Goal: Obtain resource: Download file/media

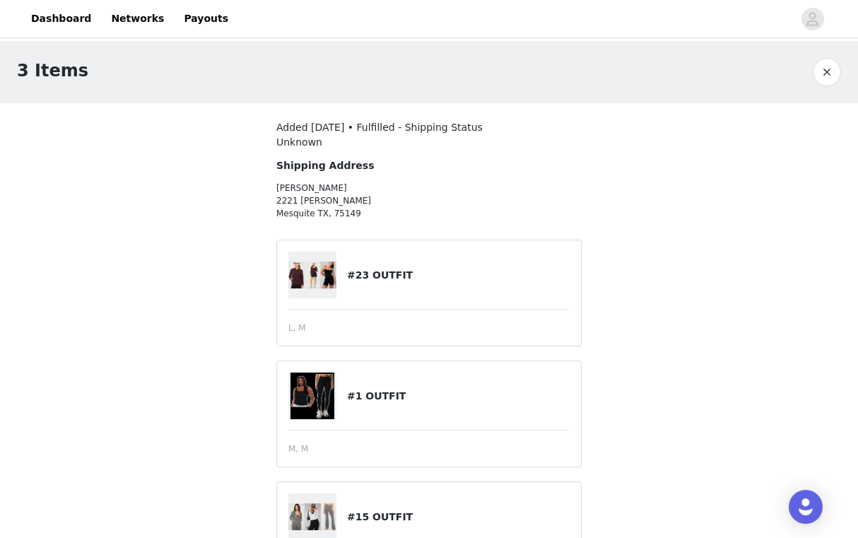
click at [819, 78] on button "button" at bounding box center [827, 72] width 28 height 28
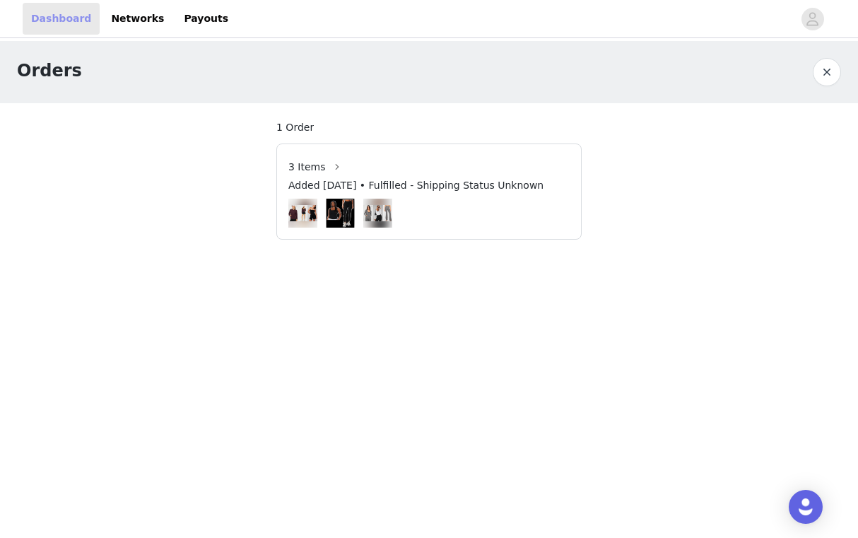
click at [37, 21] on link "Dashboard" at bounding box center [61, 19] width 77 height 32
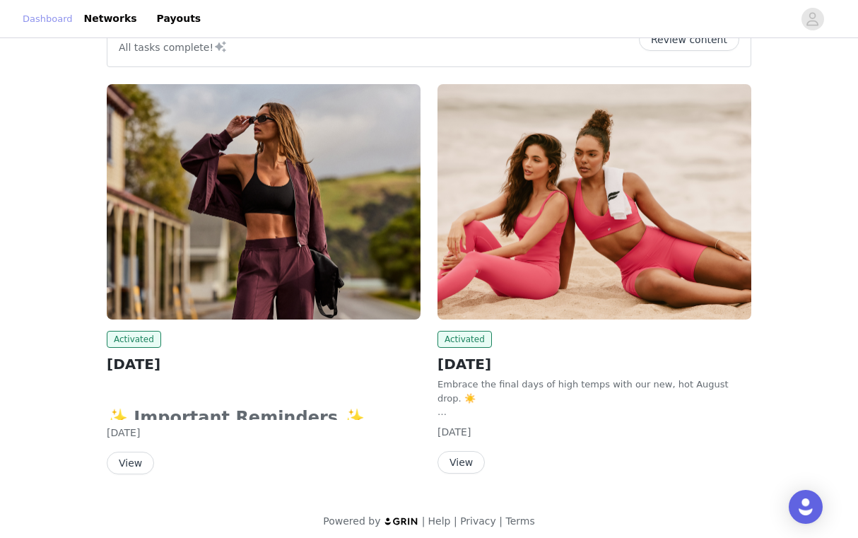
scroll to position [49, 0]
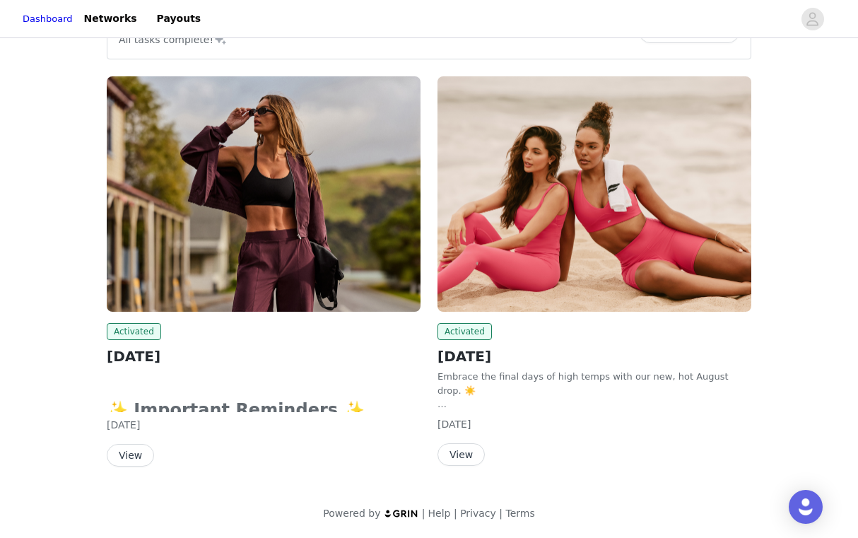
click at [135, 455] on button "View" at bounding box center [130, 455] width 47 height 23
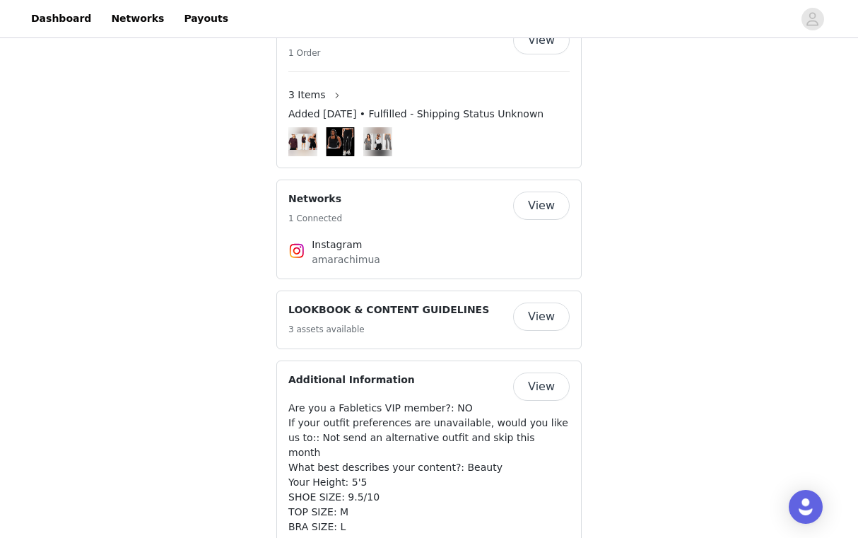
scroll to position [1024, 0]
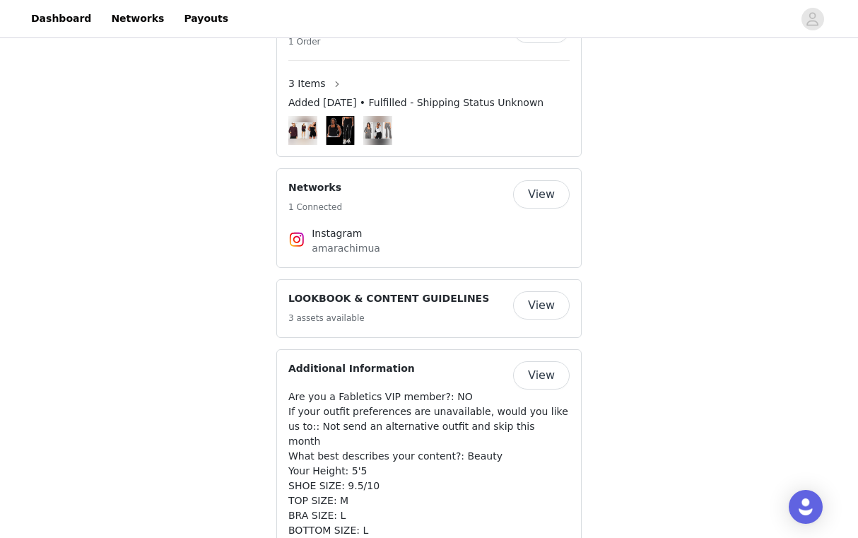
click at [546, 291] on button "View" at bounding box center [541, 305] width 57 height 28
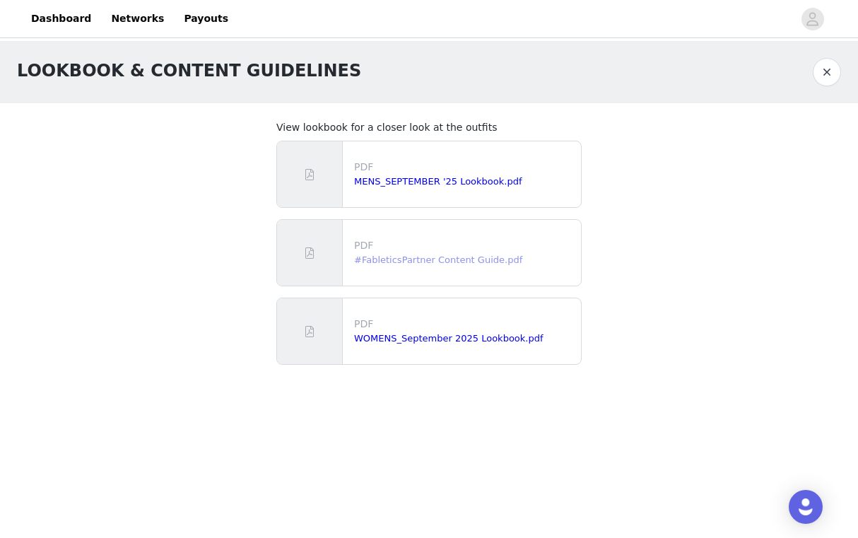
click at [476, 262] on link "#FableticsPartner Content Guide.pdf" at bounding box center [438, 260] width 168 height 11
